Goal: Task Accomplishment & Management: Use online tool/utility

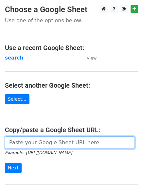
click at [32, 142] on input "url" at bounding box center [70, 142] width 130 height 12
type input "[URL][DOMAIN_NAME]"
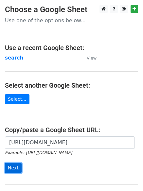
click at [11, 166] on input "Next" at bounding box center [13, 168] width 17 height 10
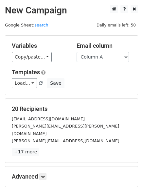
scroll to position [63, 0]
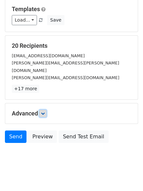
click at [45, 112] on icon at bounding box center [43, 114] width 4 height 4
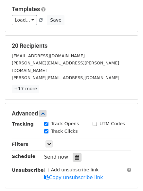
click at [75, 155] on icon at bounding box center [77, 157] width 4 height 5
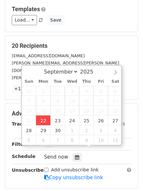
type input "2025-09-22 12:00"
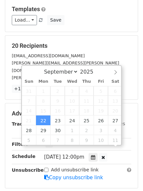
scroll to position [0, 0]
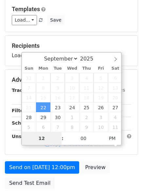
type input "4"
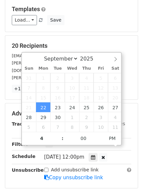
type input "2025-09-22 16:00"
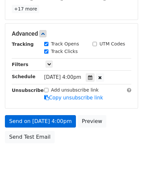
scroll to position [117, 0]
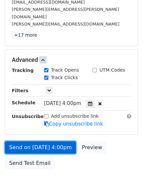
click at [35, 113] on form "Variables Copy/paste... {{Column A}} {{Column B}} {{Column C}} {{Column D}} {{C…" at bounding box center [71, 46] width 133 height 254
click at [41, 141] on link "Send on Sep 22 at 4:00pm" at bounding box center [40, 147] width 71 height 12
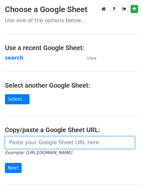
click at [37, 144] on input "url" at bounding box center [70, 142] width 130 height 12
type input "[URL][DOMAIN_NAME]"
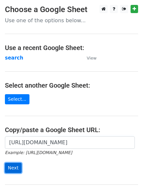
click at [12, 168] on input "Next" at bounding box center [13, 168] width 17 height 10
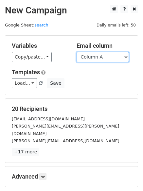
click at [126, 56] on select "Column A Column B Column C Column D Column E" at bounding box center [103, 57] width 52 height 10
select select "Column B"
click at [77, 52] on select "Column A Column B Column C Column D Column E" at bounding box center [103, 57] width 52 height 10
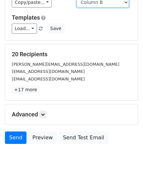
scroll to position [63, 0]
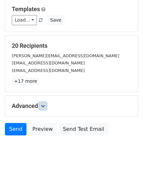
click at [45, 105] on icon at bounding box center [43, 106] width 4 height 4
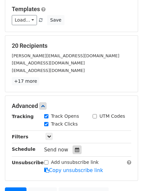
click at [75, 150] on icon at bounding box center [77, 150] width 4 height 5
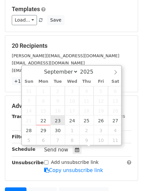
type input "2025-09-23 12:00"
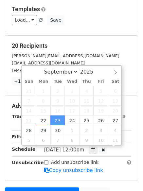
scroll to position [0, 0]
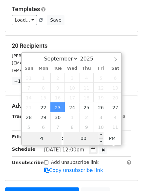
type input "4"
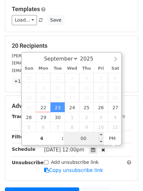
type input "2025-09-23 16:00"
type input "04"
click at [85, 138] on input "00" at bounding box center [83, 138] width 40 height 13
type input "5"
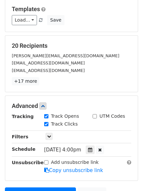
type input "2025-09-23 16:05"
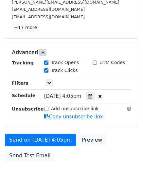
scroll to position [129, 0]
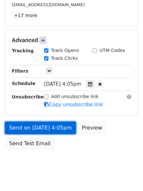
click at [35, 125] on link "Send on Sep 23 at 4:05pm" at bounding box center [40, 128] width 71 height 12
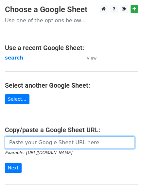
click at [51, 141] on input "url" at bounding box center [70, 142] width 130 height 12
type input "[URL][DOMAIN_NAME]"
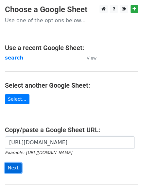
click at [12, 170] on input "Next" at bounding box center [13, 168] width 17 height 10
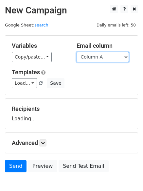
click at [128, 56] on select "Column A Column B Column C Column D Column E" at bounding box center [103, 57] width 52 height 10
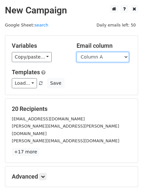
click at [126, 57] on select "Column A Column B Column C Column D Column E" at bounding box center [103, 57] width 52 height 10
select select "Column C"
click at [77, 52] on select "Column A Column B Column C Column D Column E" at bounding box center [103, 57] width 52 height 10
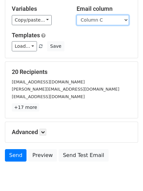
scroll to position [63, 0]
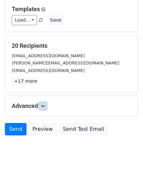
click at [44, 105] on icon at bounding box center [43, 106] width 4 height 4
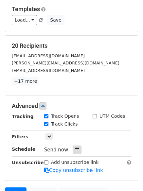
click at [75, 149] on icon at bounding box center [77, 150] width 4 height 5
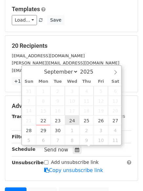
type input "2025-09-24 12:00"
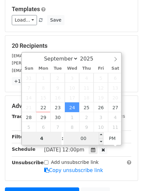
type input "4"
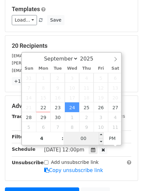
type input "2025-09-24 16:00"
type input "04"
click at [84, 139] on input "00" at bounding box center [83, 138] width 40 height 13
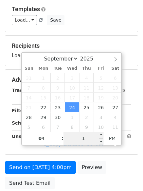
type input "10"
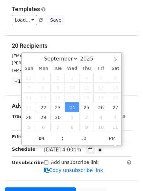
type input "2025-09-24 16:10"
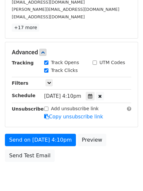
scroll to position [143, 0]
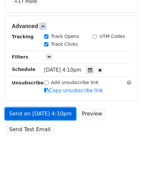
click at [42, 112] on link "Send on Sep 24 at 4:10pm" at bounding box center [40, 114] width 71 height 12
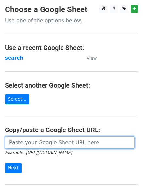
click at [50, 141] on input "url" at bounding box center [70, 142] width 130 height 12
click at [54, 143] on input "url" at bounding box center [70, 142] width 130 height 12
type input "[URL][DOMAIN_NAME]"
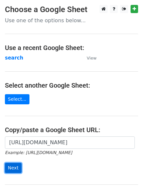
click at [13, 167] on input "Next" at bounding box center [13, 168] width 17 height 10
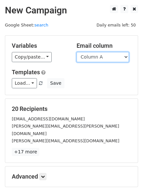
click at [127, 56] on select "Column A Column B Column C Column D Column E" at bounding box center [103, 57] width 52 height 10
select select "Column D"
click at [77, 52] on select "Column A Column B Column C Column D Column E" at bounding box center [103, 57] width 52 height 10
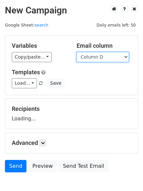
scroll to position [37, 0]
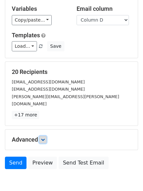
click at [44, 138] on icon at bounding box center [43, 140] width 4 height 4
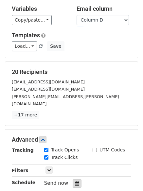
click at [75, 181] on icon at bounding box center [77, 183] width 4 height 5
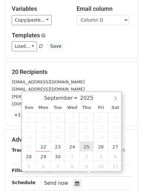
type input "2025-09-25 12:00"
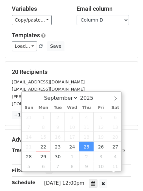
scroll to position [0, 0]
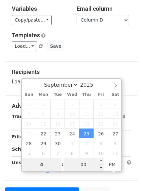
type input "4"
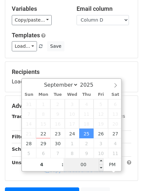
type input "2025-09-25 16:00"
type input "04"
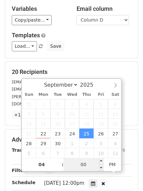
click at [81, 165] on input "00" at bounding box center [83, 164] width 40 height 13
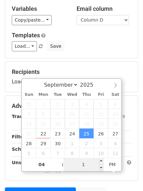
type input "15"
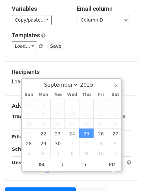
type input "2025-09-25 16:15"
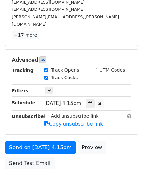
scroll to position [137, 0]
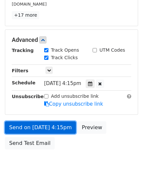
click at [24, 121] on link "Send on Sep 25 at 4:15pm" at bounding box center [40, 127] width 71 height 12
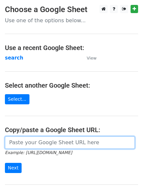
click at [35, 143] on input "url" at bounding box center [70, 142] width 130 height 12
type input "[URL][DOMAIN_NAME]"
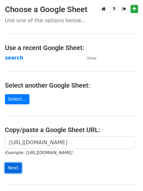
click at [9, 168] on input "Next" at bounding box center [13, 168] width 17 height 10
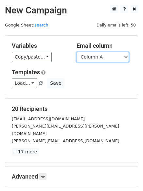
click at [126, 57] on select "Column A Column B Column C Column D Column E" at bounding box center [103, 57] width 52 height 10
select select "Column E"
click at [77, 52] on select "Column A Column B Column C Column D Column E" at bounding box center [103, 57] width 52 height 10
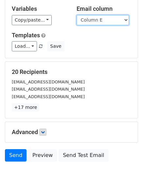
scroll to position [63, 0]
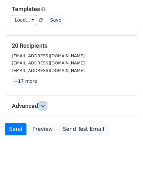
click at [45, 106] on icon at bounding box center [43, 106] width 4 height 4
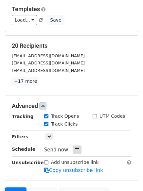
click at [76, 150] on icon at bounding box center [77, 150] width 4 height 5
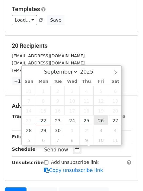
type input "2025-09-26 12:00"
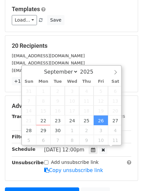
scroll to position [0, 0]
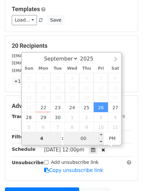
type input "4"
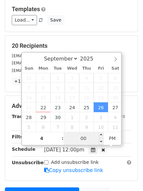
type input "2025-09-26 16:00"
type input "04"
click at [88, 141] on input "00" at bounding box center [83, 138] width 40 height 13
type input "20"
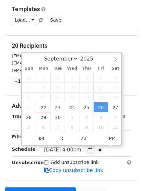
type input "2025-09-26 16:20"
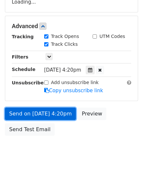
scroll to position [143, 0]
click at [38, 115] on link "Send on Sep 26 at 4:20pm" at bounding box center [40, 114] width 71 height 12
